Goal: Task Accomplishment & Management: Manage account settings

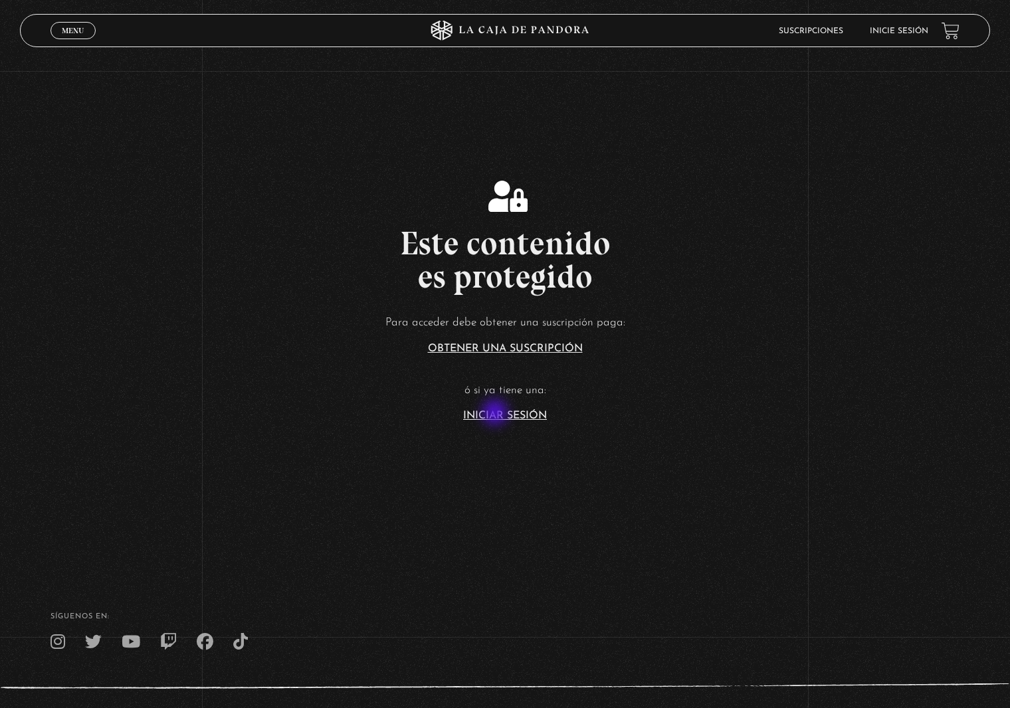
click at [496, 414] on link "Iniciar Sesión" at bounding box center [505, 416] width 84 height 11
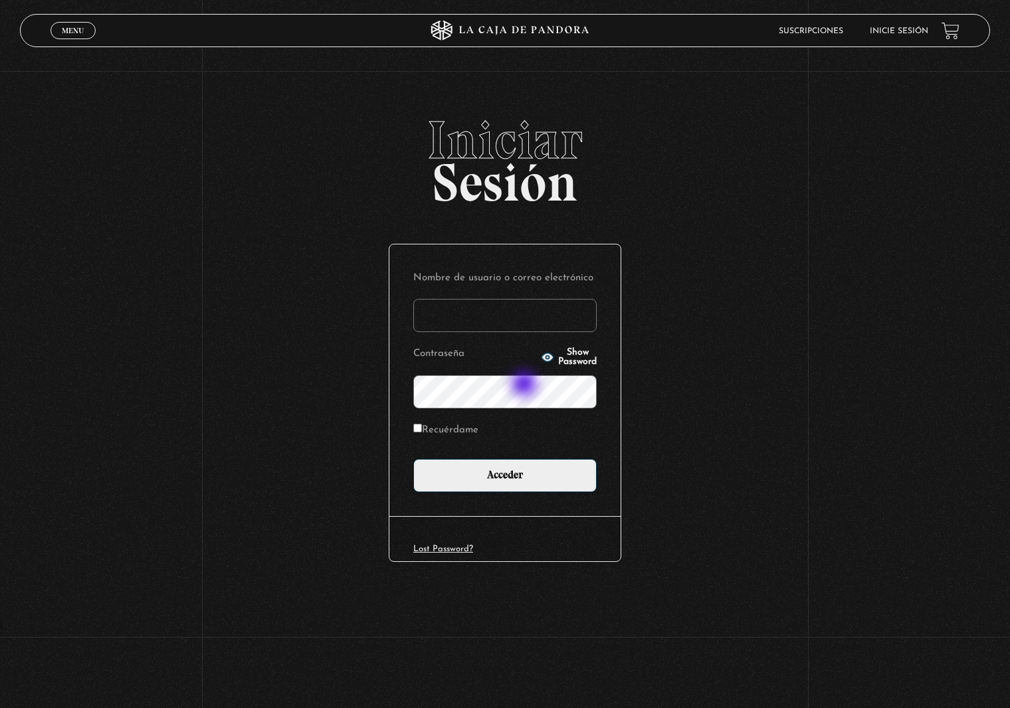
type input "meliblobo@gmail.com"
click at [443, 423] on label "Recuérdame" at bounding box center [445, 431] width 65 height 21
click at [422, 424] on input "Recuérdame" at bounding box center [417, 428] width 9 height 9
checkbox input "true"
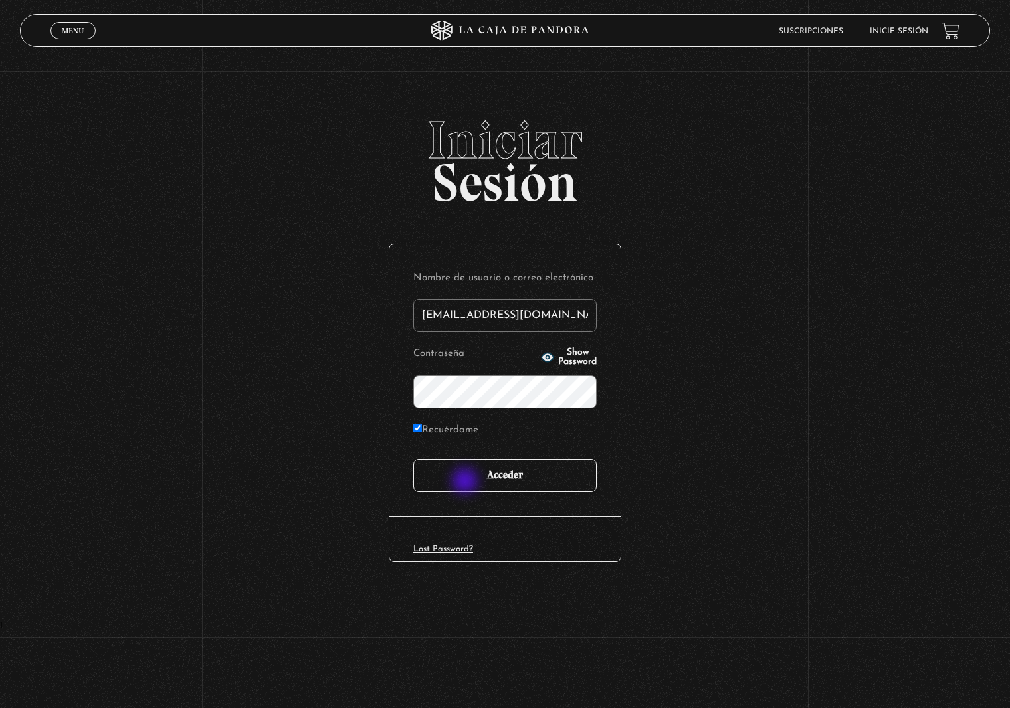
click at [466, 482] on input "Acceder" at bounding box center [504, 475] width 183 height 33
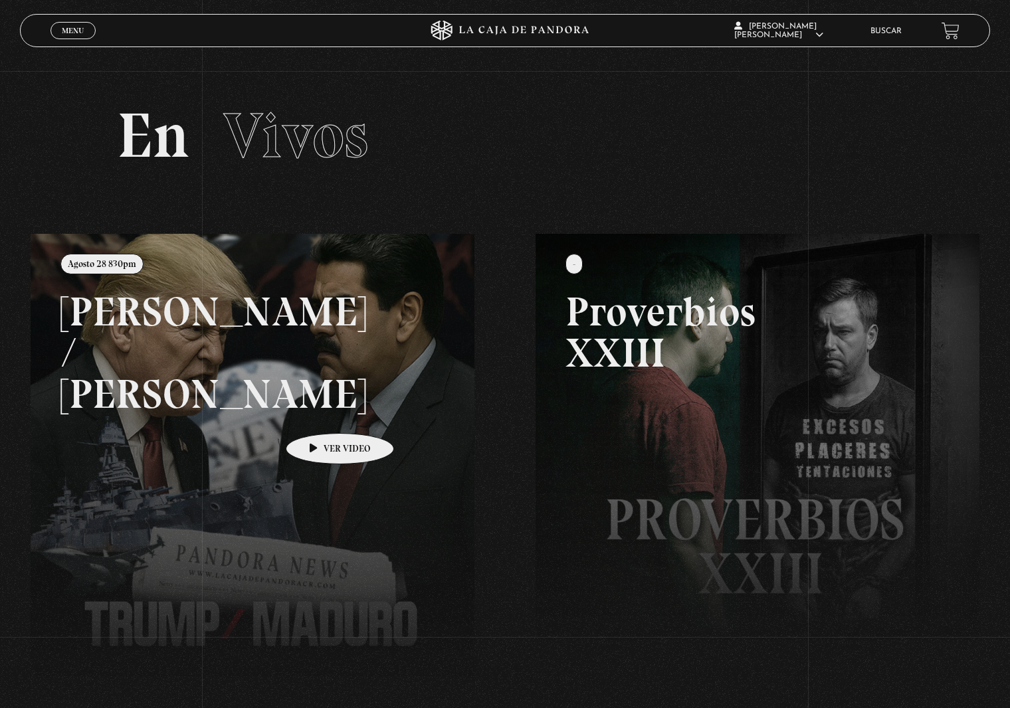
click at [319, 413] on link at bounding box center [536, 588] width 1010 height 708
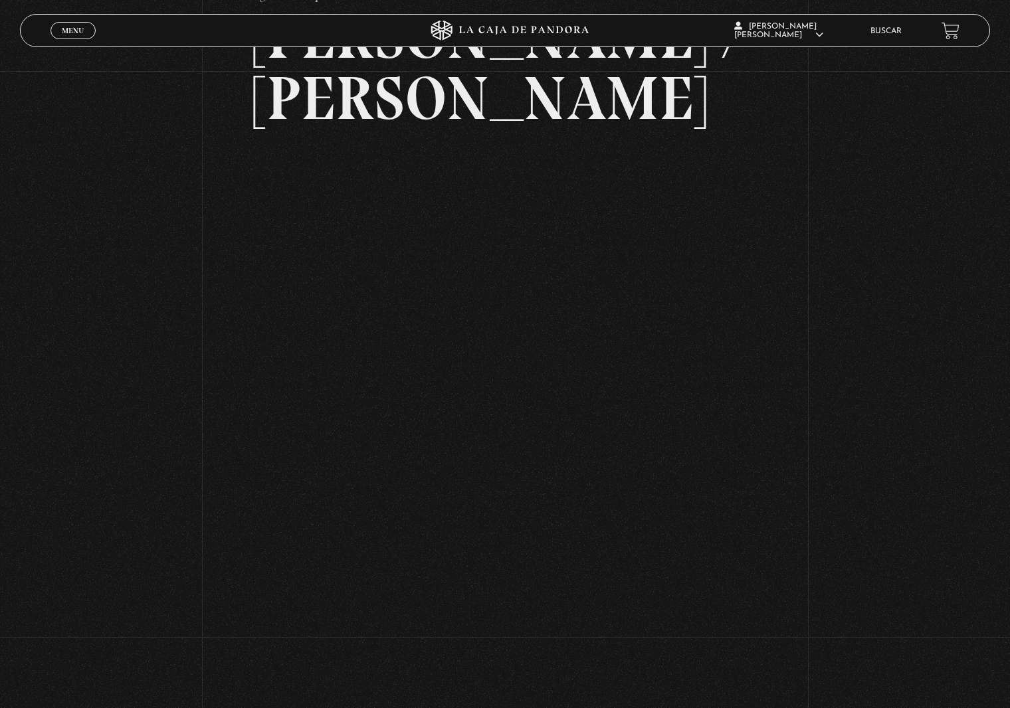
scroll to position [163, 0]
